Goal: Navigation & Orientation: Go to known website

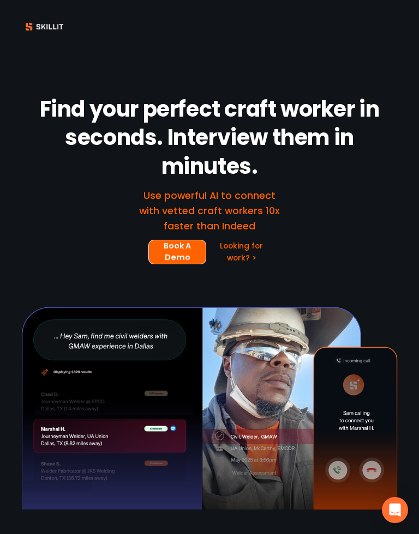
click at [38, 17] on div at bounding box center [209, 26] width 419 height 27
click at [40, 15] on div at bounding box center [209, 26] width 419 height 27
click at [39, 20] on div at bounding box center [44, 26] width 47 height 15
click at [47, 23] on div at bounding box center [44, 26] width 47 height 15
click at [46, 23] on div at bounding box center [44, 26] width 47 height 15
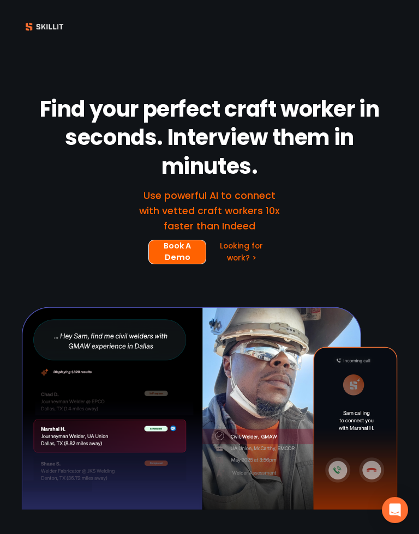
click at [46, 16] on div at bounding box center [209, 26] width 419 height 27
click at [26, 8] on div at bounding box center [209, 26] width 419 height 53
click at [37, 23] on div at bounding box center [44, 26] width 47 height 15
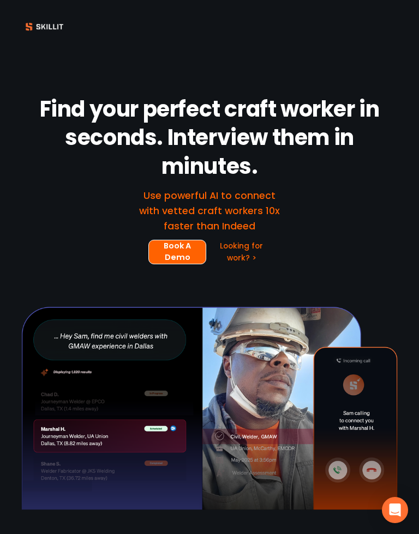
click at [36, 23] on div at bounding box center [44, 26] width 47 height 15
